Goal: Find specific page/section: Find specific page/section

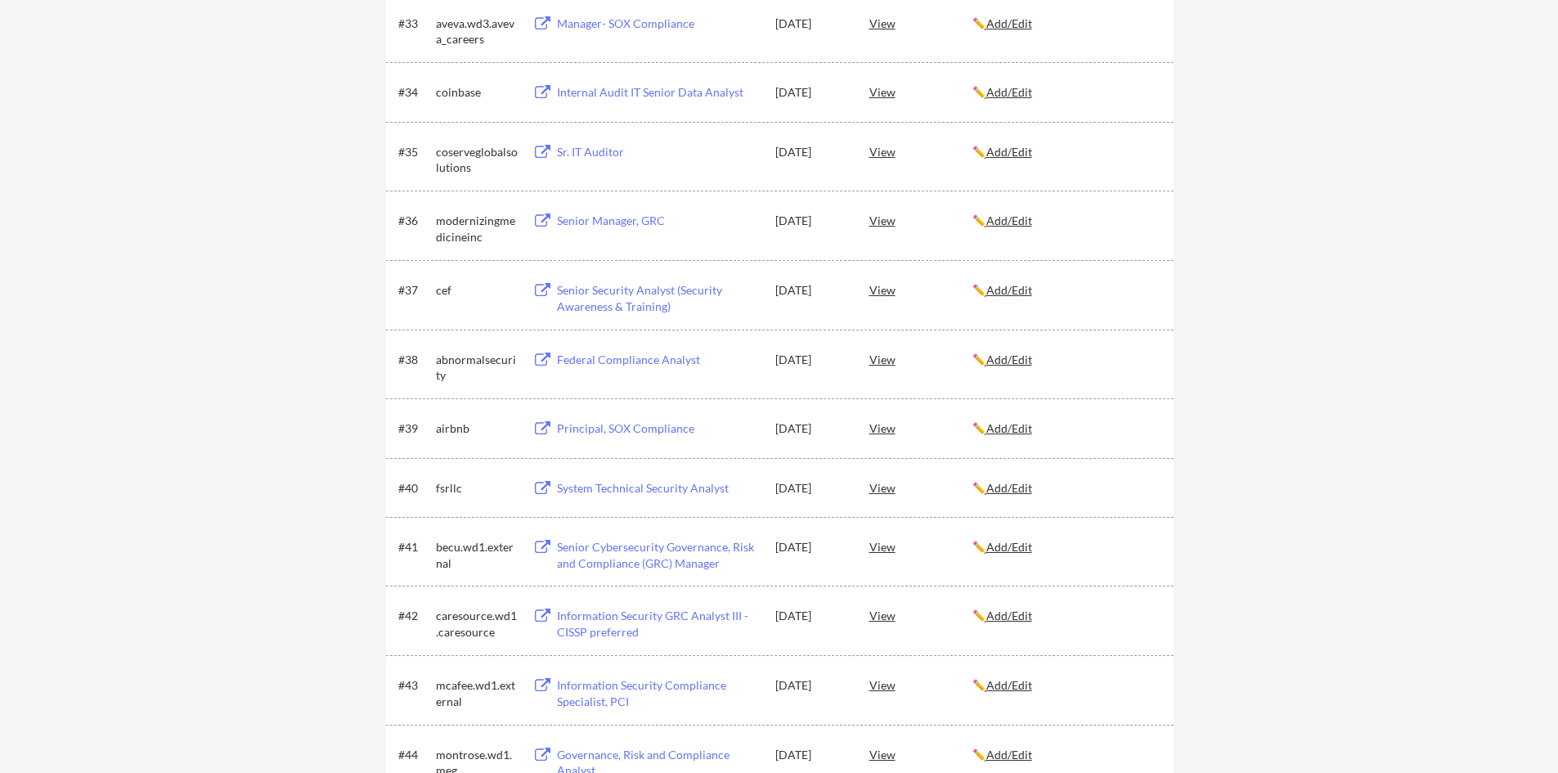
scroll to position [2863, 0]
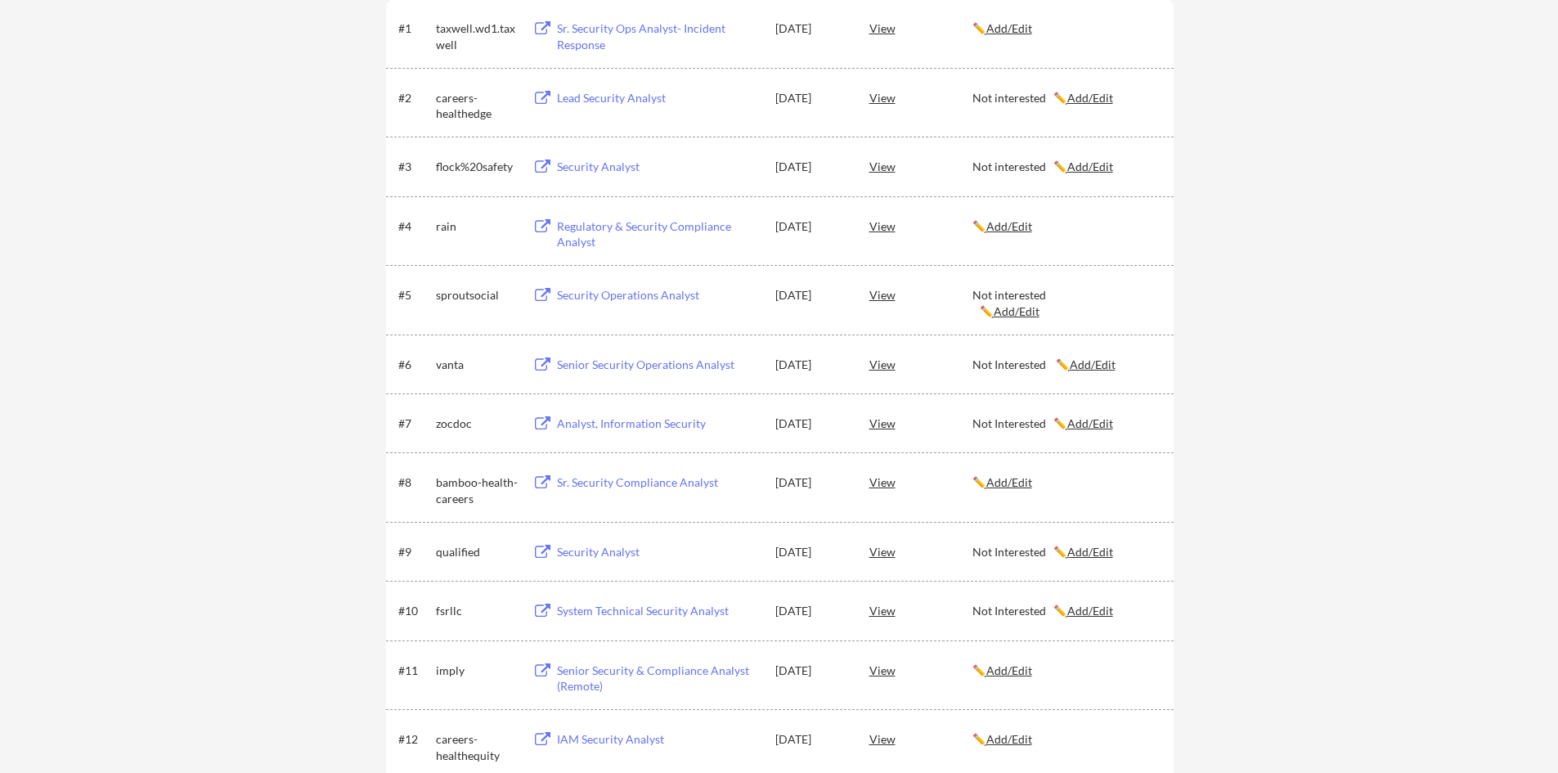
scroll to position [327, 0]
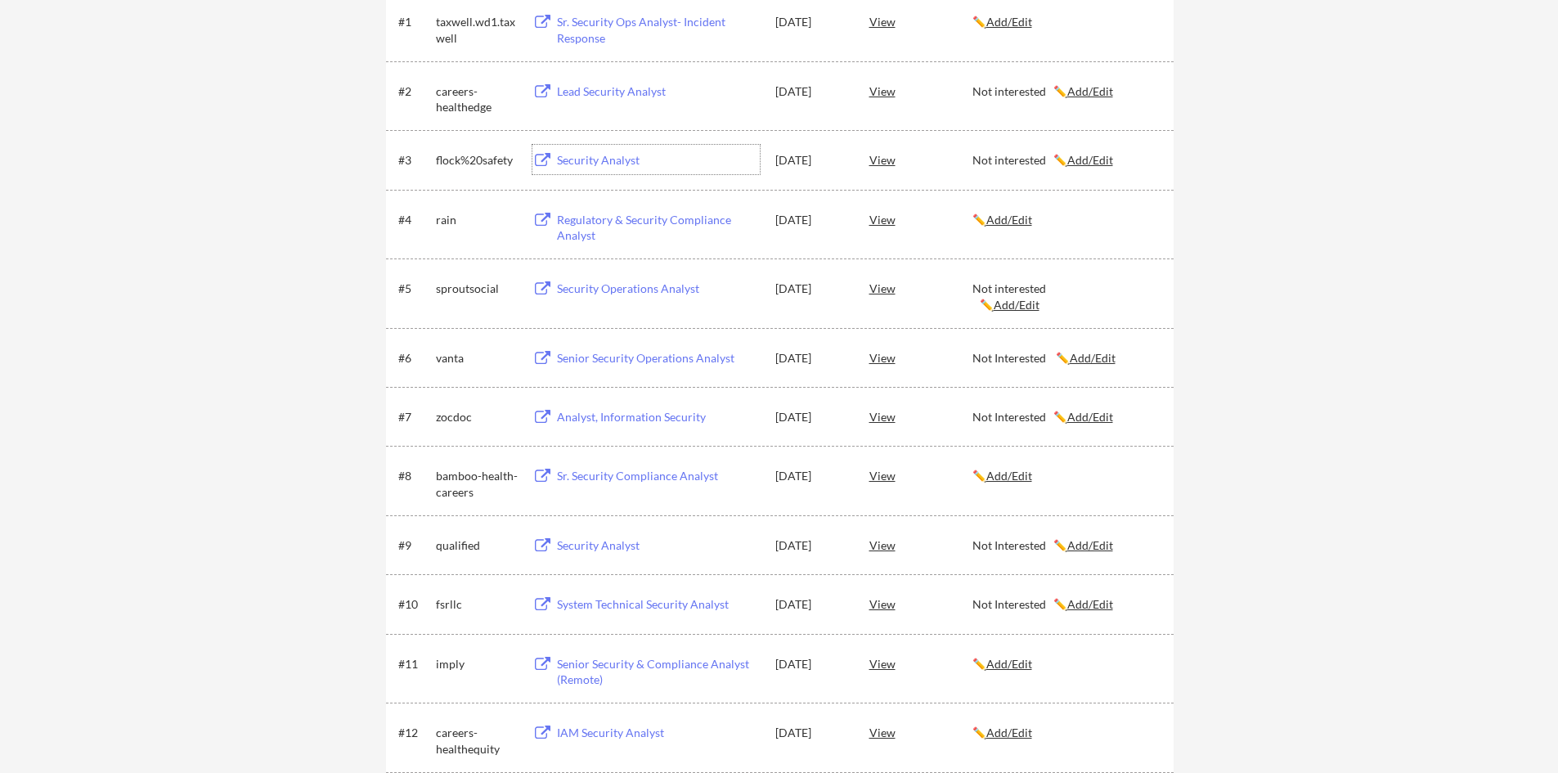
click at [597, 157] on div "Security Analyst" at bounding box center [658, 160] width 203 height 16
click at [599, 292] on div "Security Operations Analyst" at bounding box center [658, 289] width 203 height 16
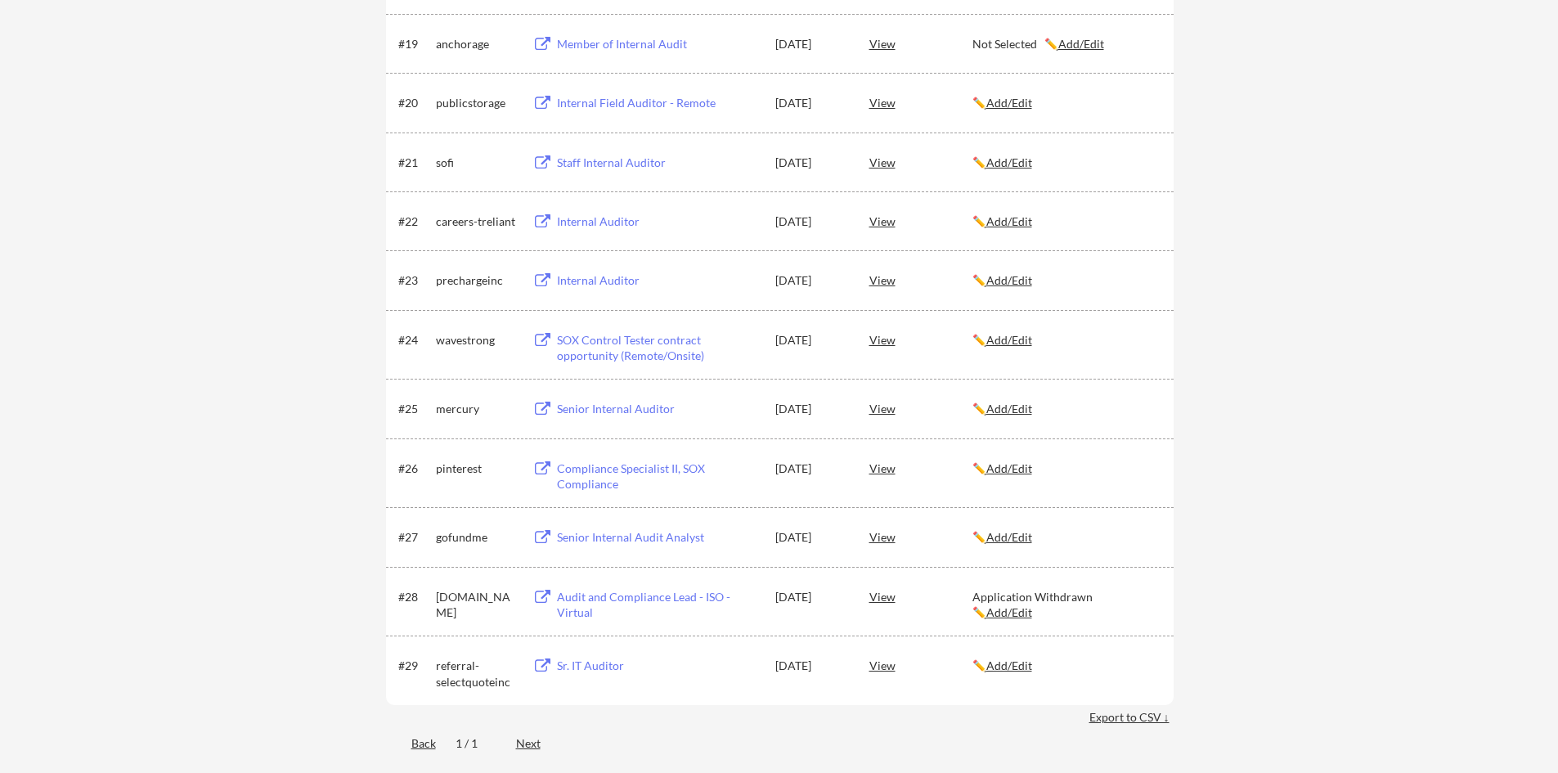
scroll to position [1473, 0]
click at [599, 598] on div "Audit and Compliance Lead - ISO -Virtual" at bounding box center [658, 603] width 203 height 32
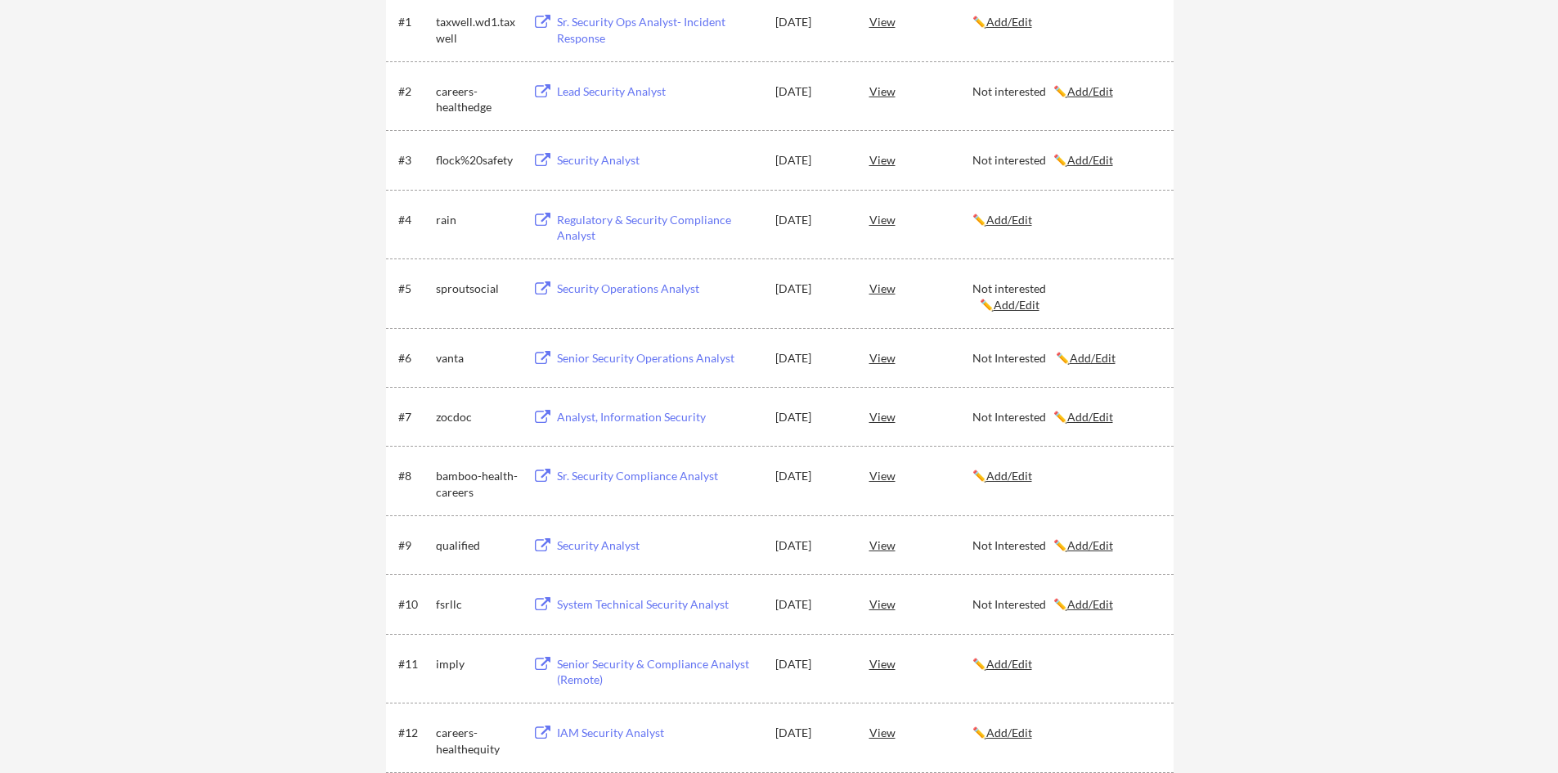
scroll to position [245, 0]
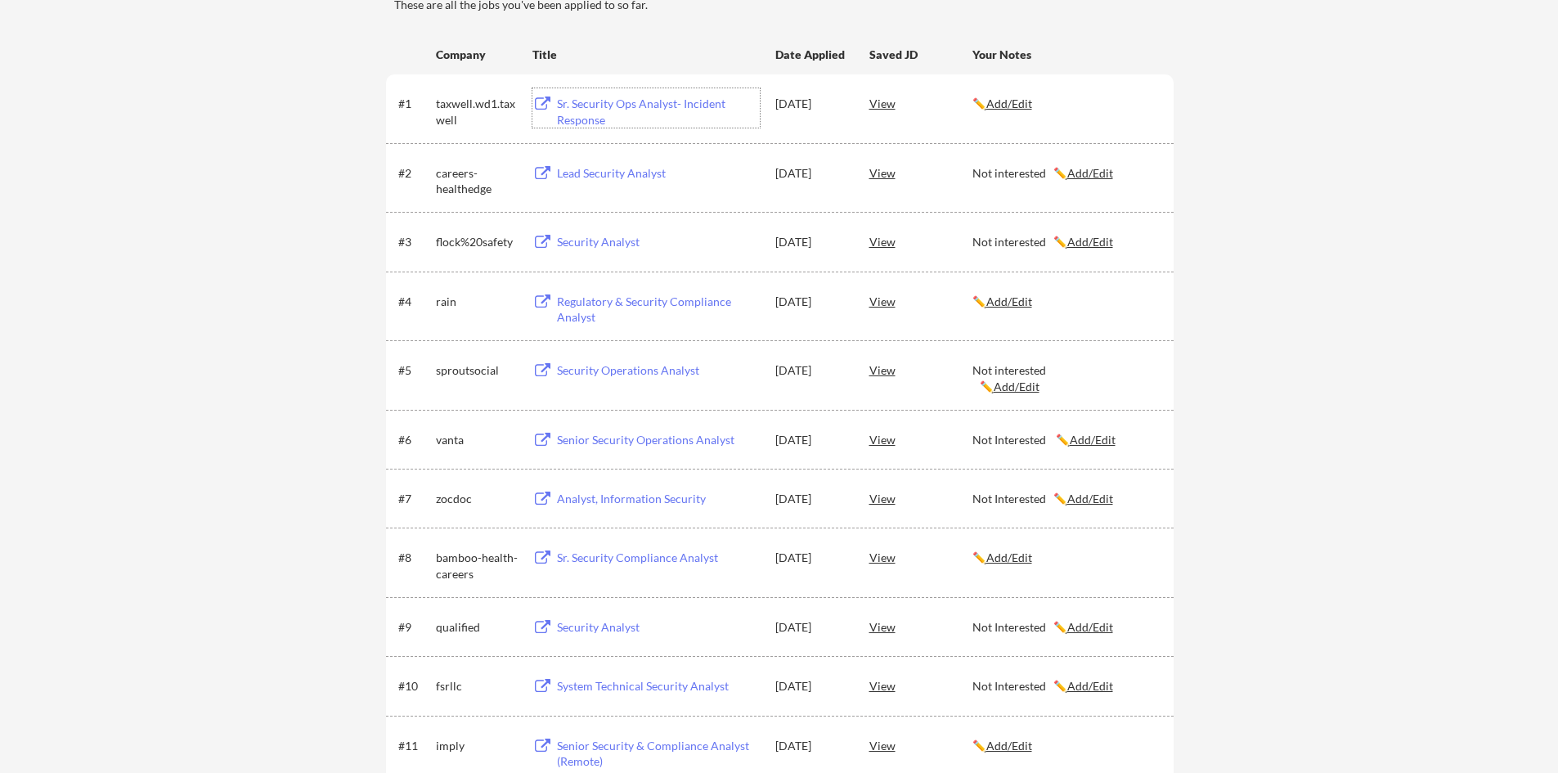
click at [578, 112] on div "Sr. Security Ops Analyst- Incident Response" at bounding box center [658, 112] width 203 height 32
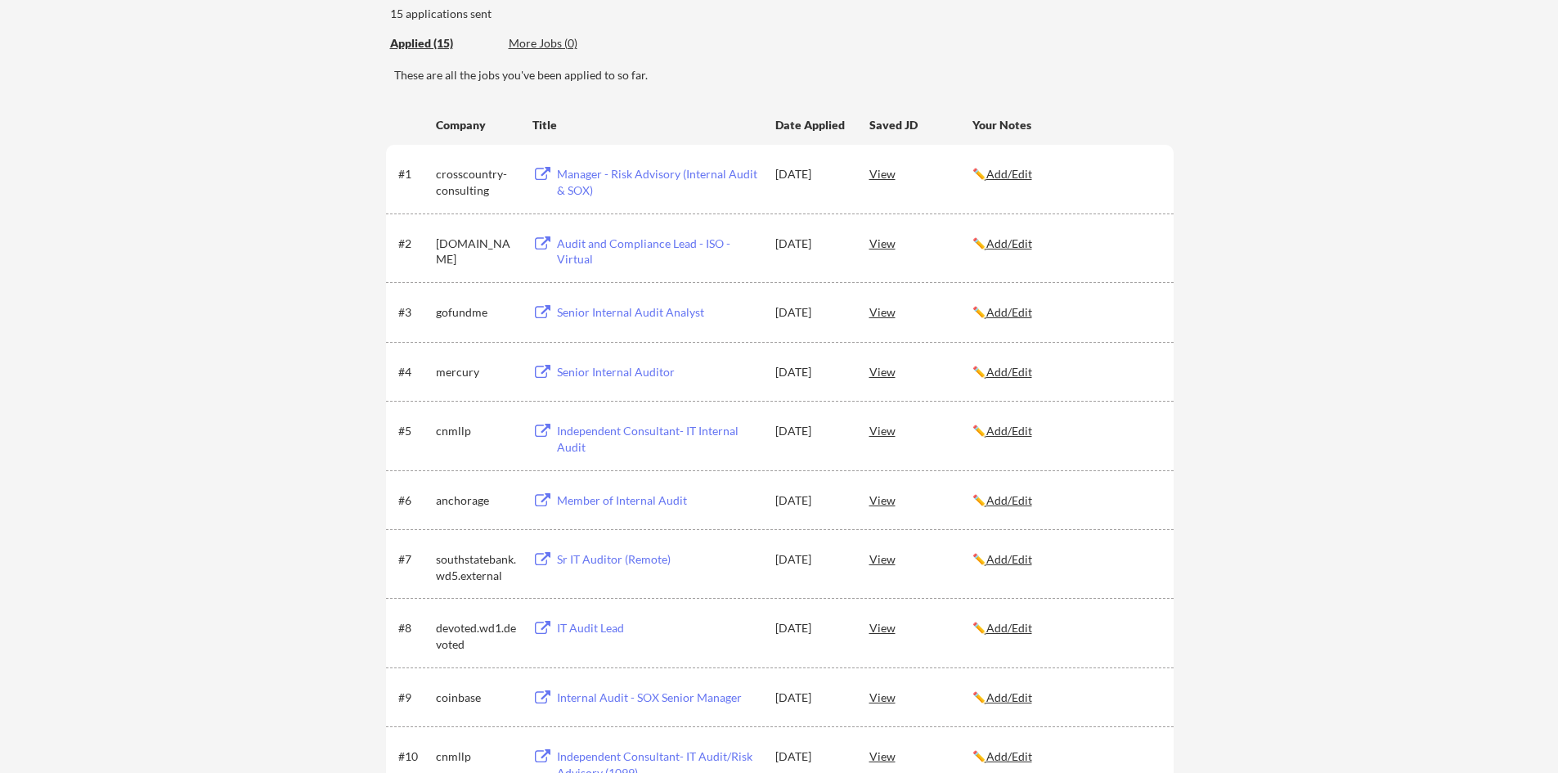
scroll to position [164, 0]
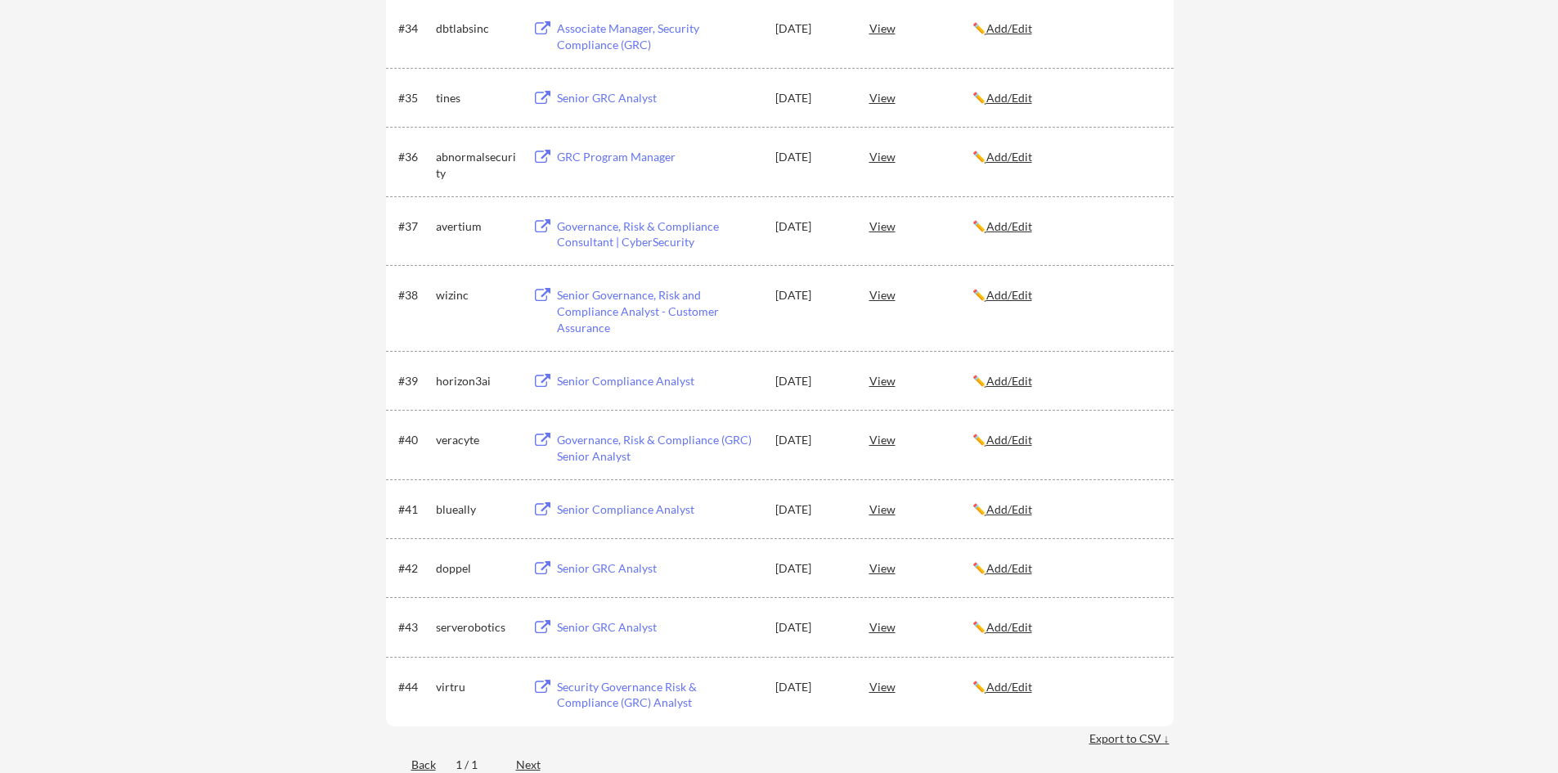
scroll to position [2618, 0]
